Goal: Task Accomplishment & Management: Manage account settings

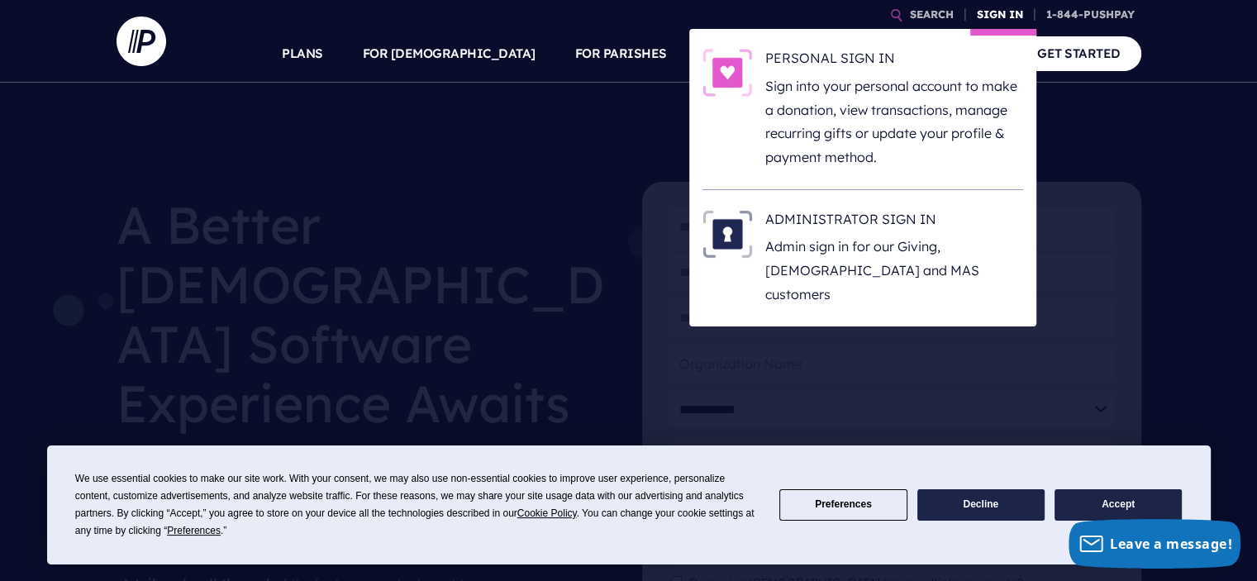
click at [1006, 12] on link "SIGN IN" at bounding box center [1000, 14] width 60 height 29
click at [984, 18] on link "SIGN IN" at bounding box center [1000, 14] width 60 height 29
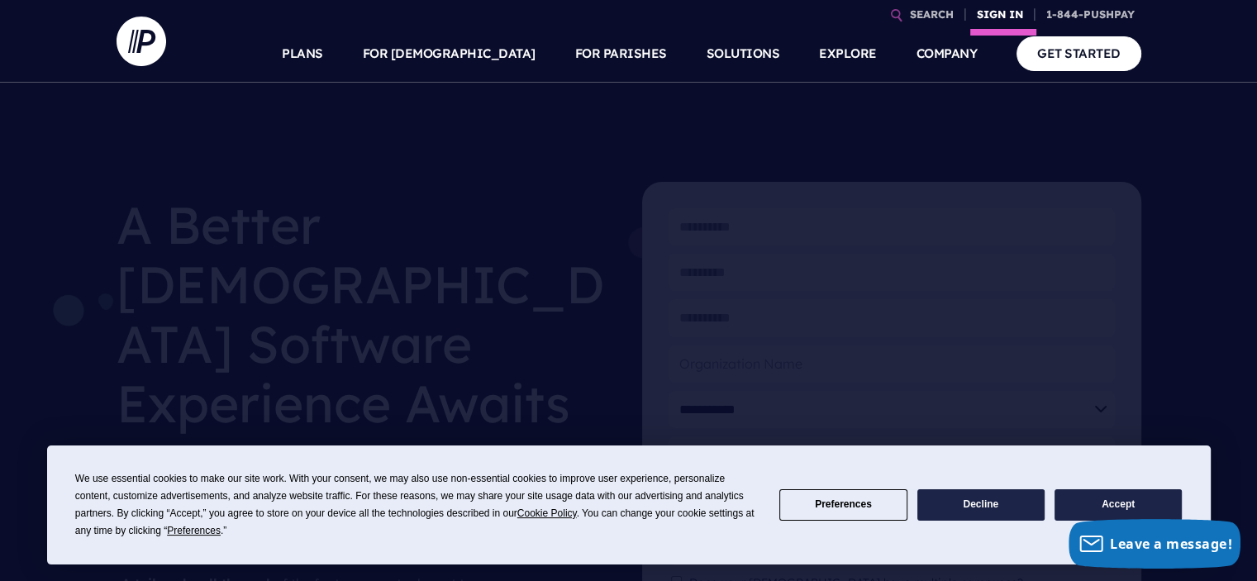
click at [984, 18] on link "SIGN IN" at bounding box center [1000, 14] width 60 height 29
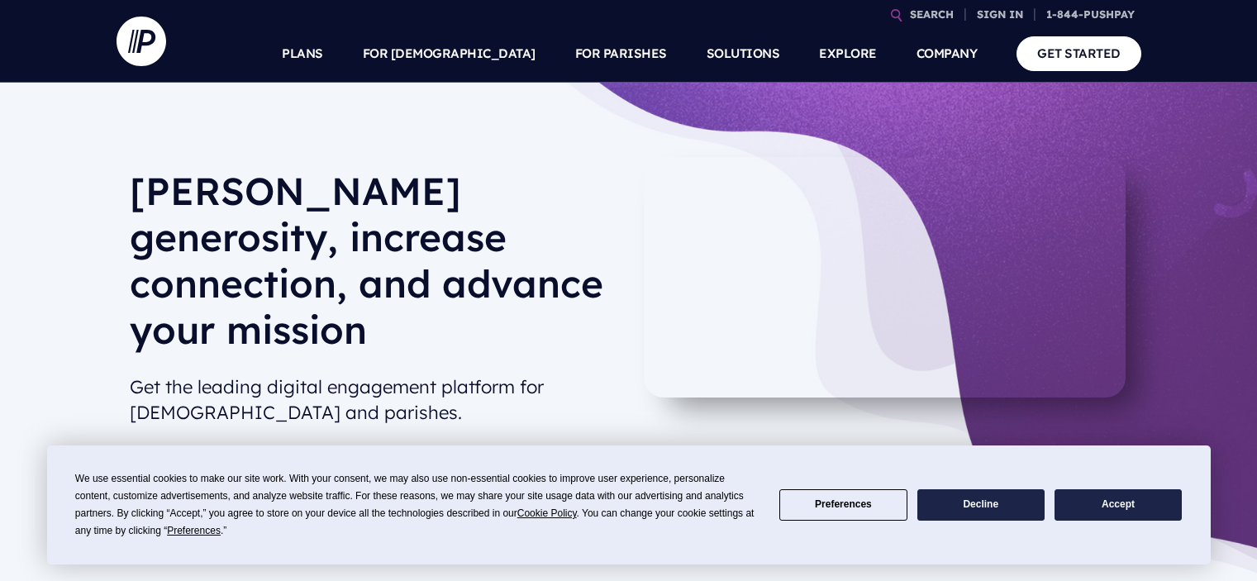
click at [998, 15] on link "SIGN IN" at bounding box center [1000, 14] width 60 height 29
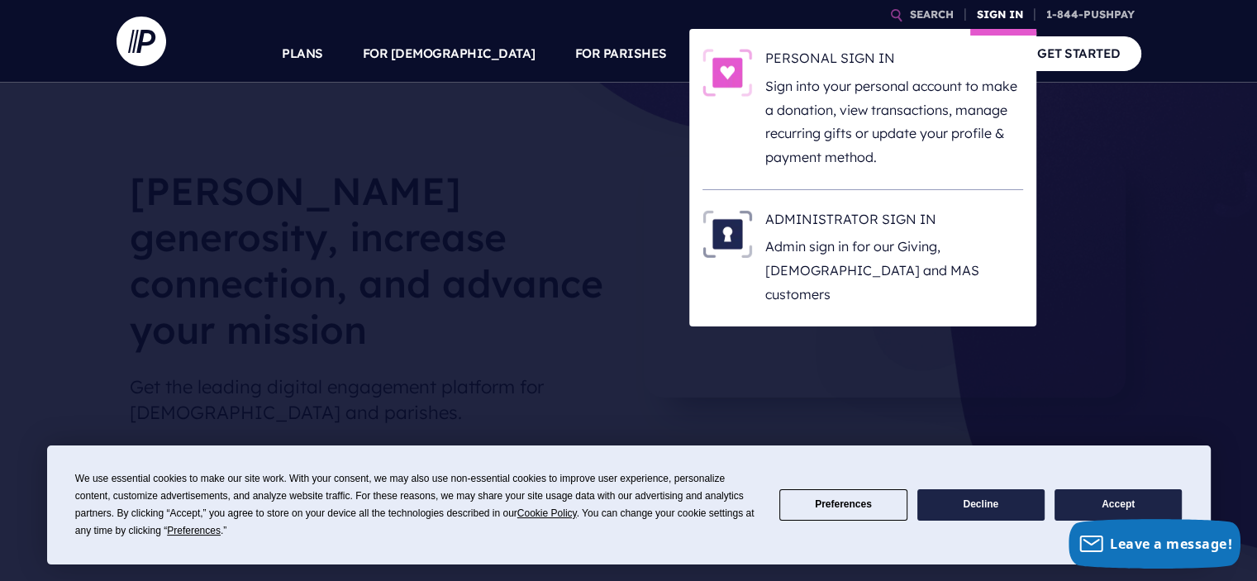
click at [982, 17] on link "SIGN IN" at bounding box center [1000, 14] width 60 height 29
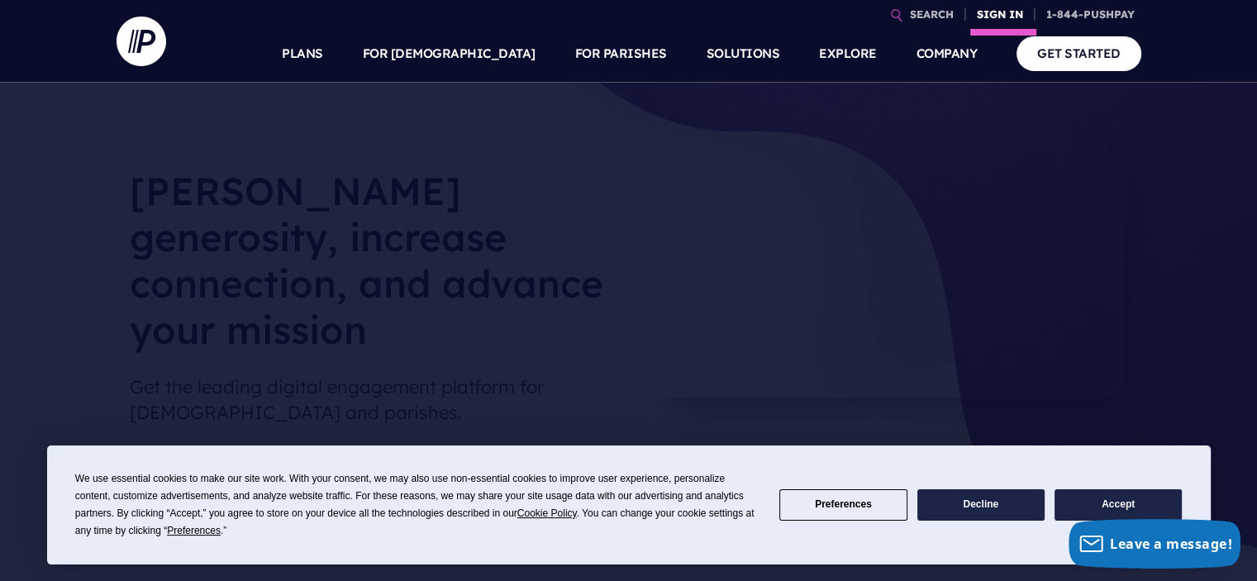
click at [978, 19] on link "SIGN IN" at bounding box center [1000, 14] width 60 height 29
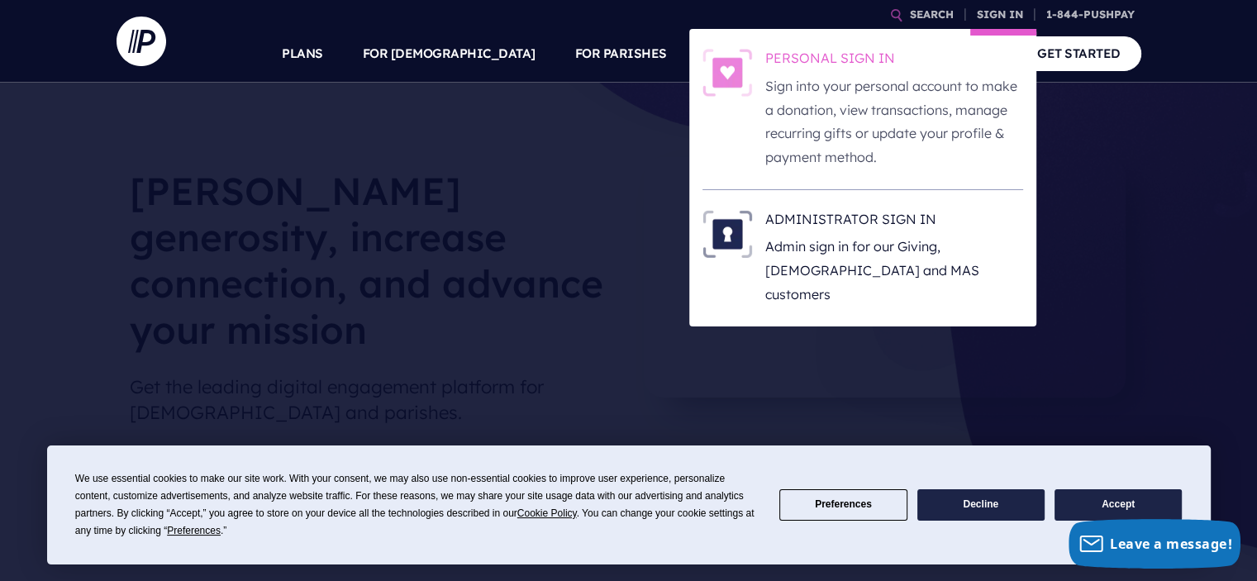
click at [850, 81] on p "Sign into your personal account to make a donation, view transactions, manage r…" at bounding box center [894, 121] width 258 height 95
